Goal: Task Accomplishment & Management: Manage account settings

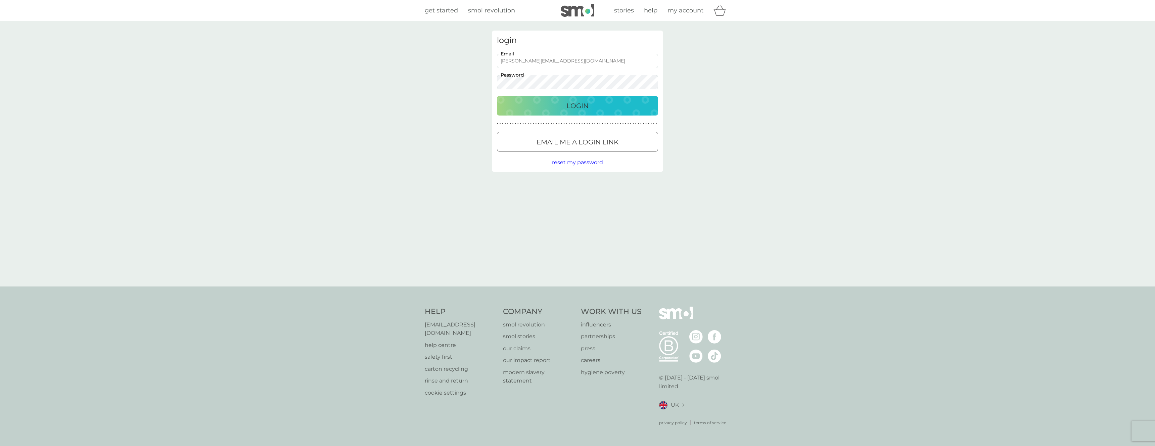
click at [439, 10] on span "get started" at bounding box center [441, 10] width 33 height 7
type input "[PERSON_NAME][EMAIL_ADDRESS][DOMAIN_NAME]"
click at [572, 65] on input "stephen+local300@smolproducts.com" at bounding box center [577, 61] width 161 height 14
click at [477, 72] on div "login stephen+local300@smolproducts.com Email Password Login ● ● ● ● ● ● ● ● ● …" at bounding box center [577, 153] width 1155 height 265
click at [551, 107] on div "Login" at bounding box center [578, 105] width 148 height 11
